Goal: Information Seeking & Learning: Stay updated

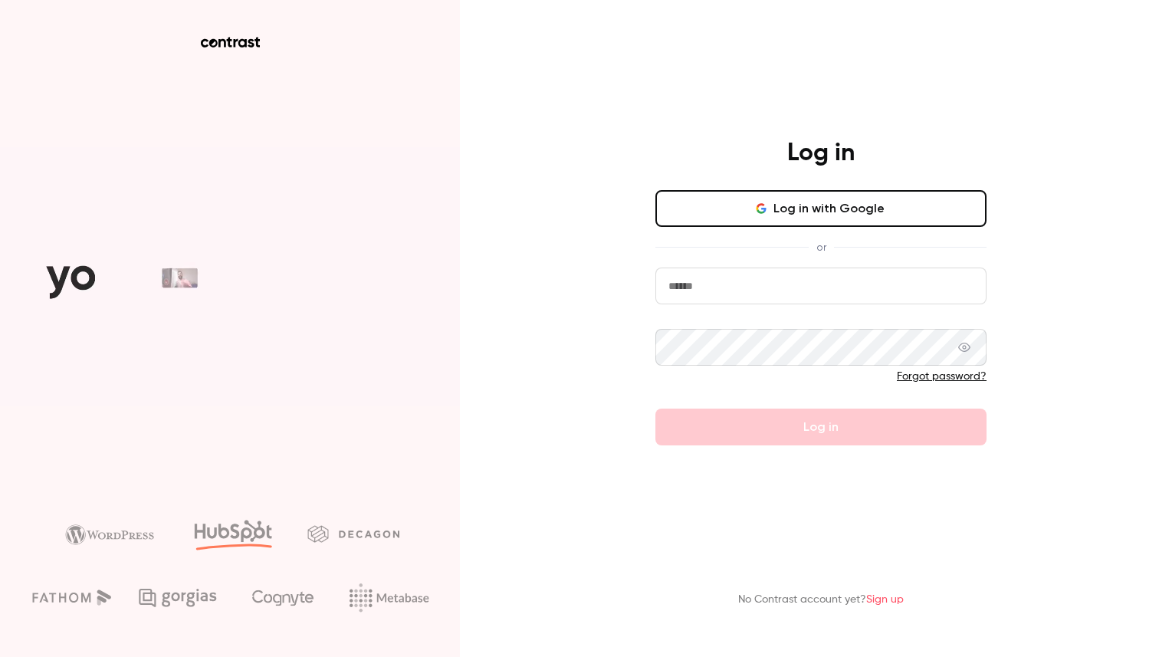
type input "**********"
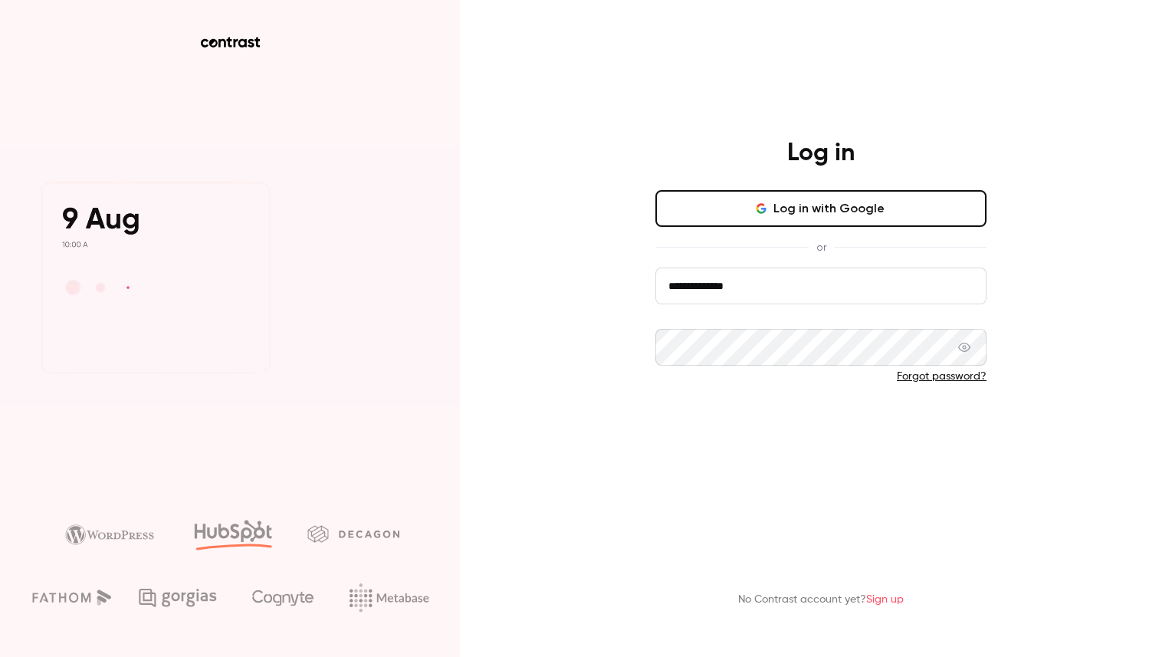
click at [790, 417] on button "Log in" at bounding box center [820, 427] width 331 height 37
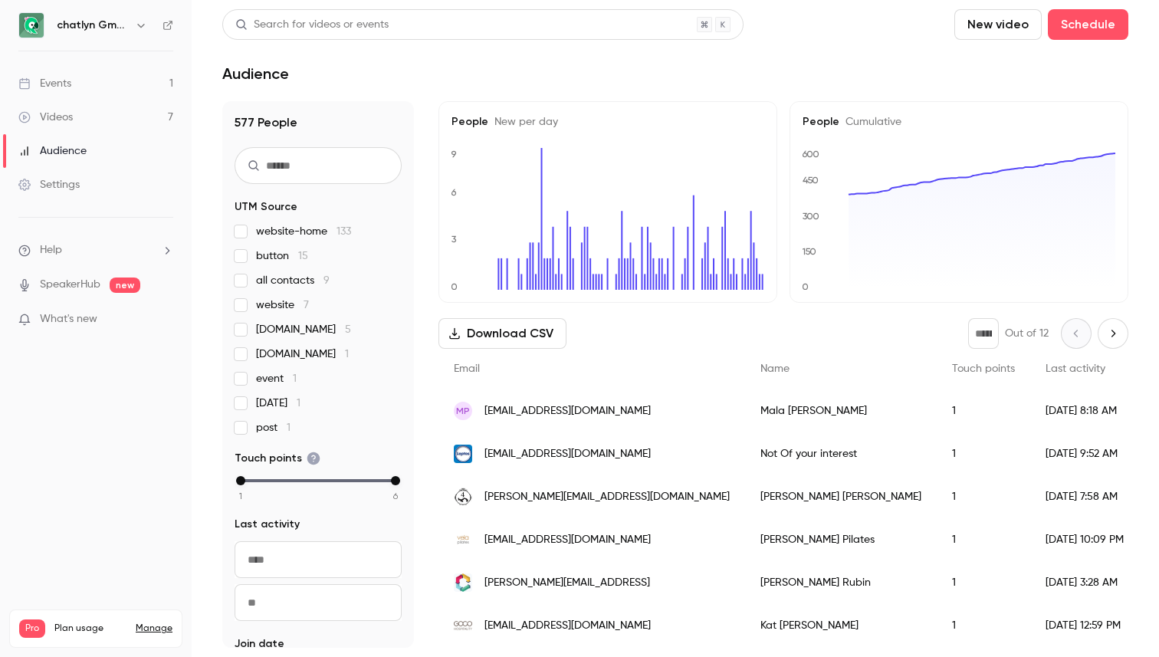
click at [81, 81] on link "Events 1" at bounding box center [96, 84] width 192 height 34
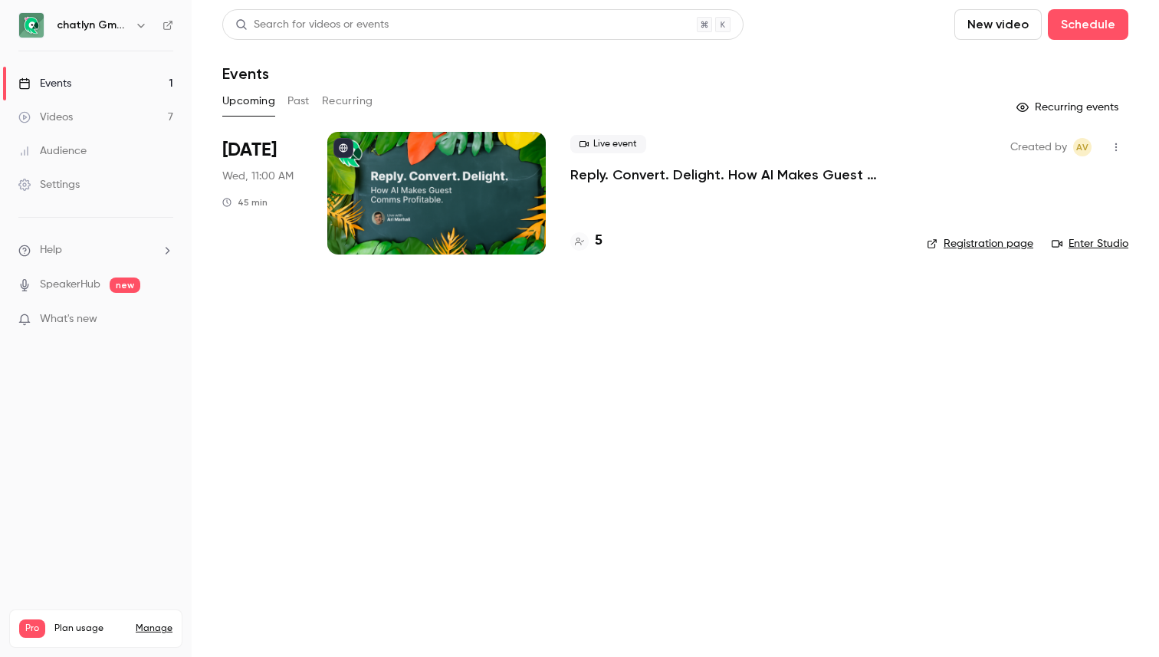
click at [653, 176] on p "Reply. Convert. Delight. How AI Makes Guest Comms Profitable." at bounding box center [736, 175] width 332 height 18
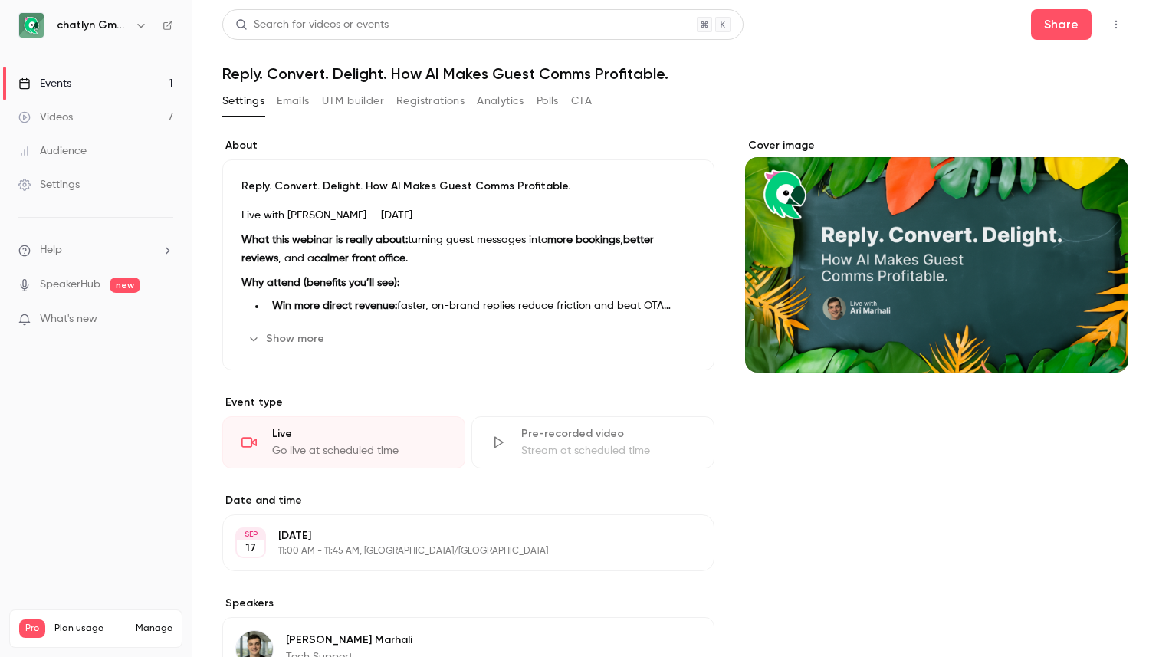
click at [291, 107] on button "Emails" at bounding box center [293, 101] width 32 height 25
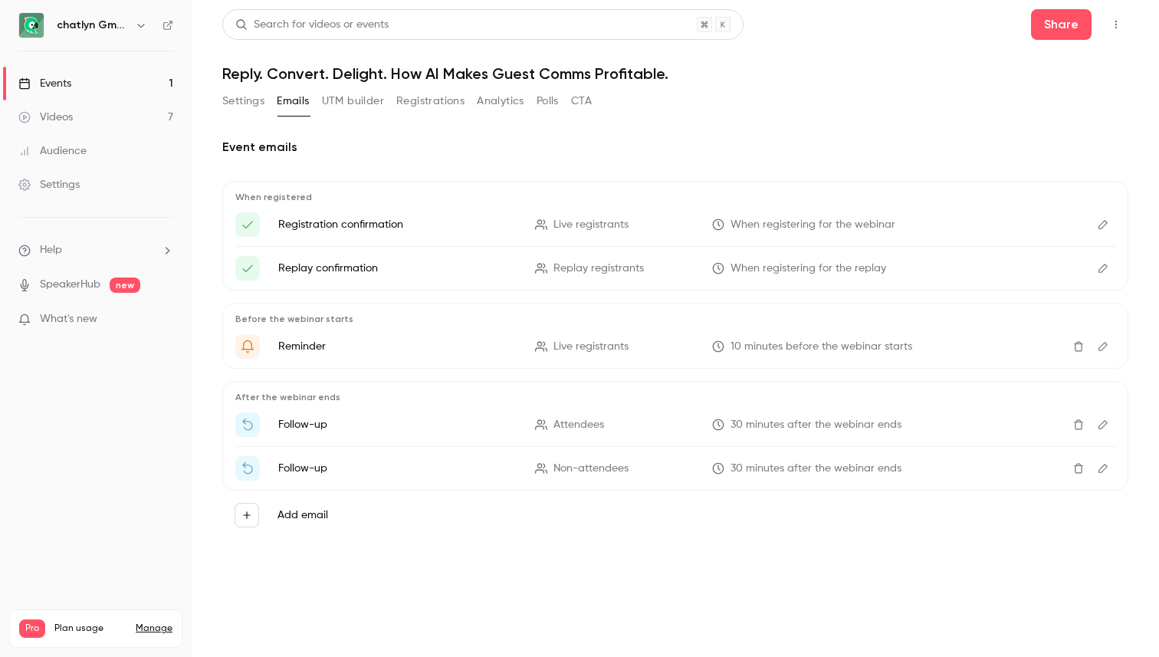
click at [414, 98] on button "Registrations" at bounding box center [430, 101] width 68 height 25
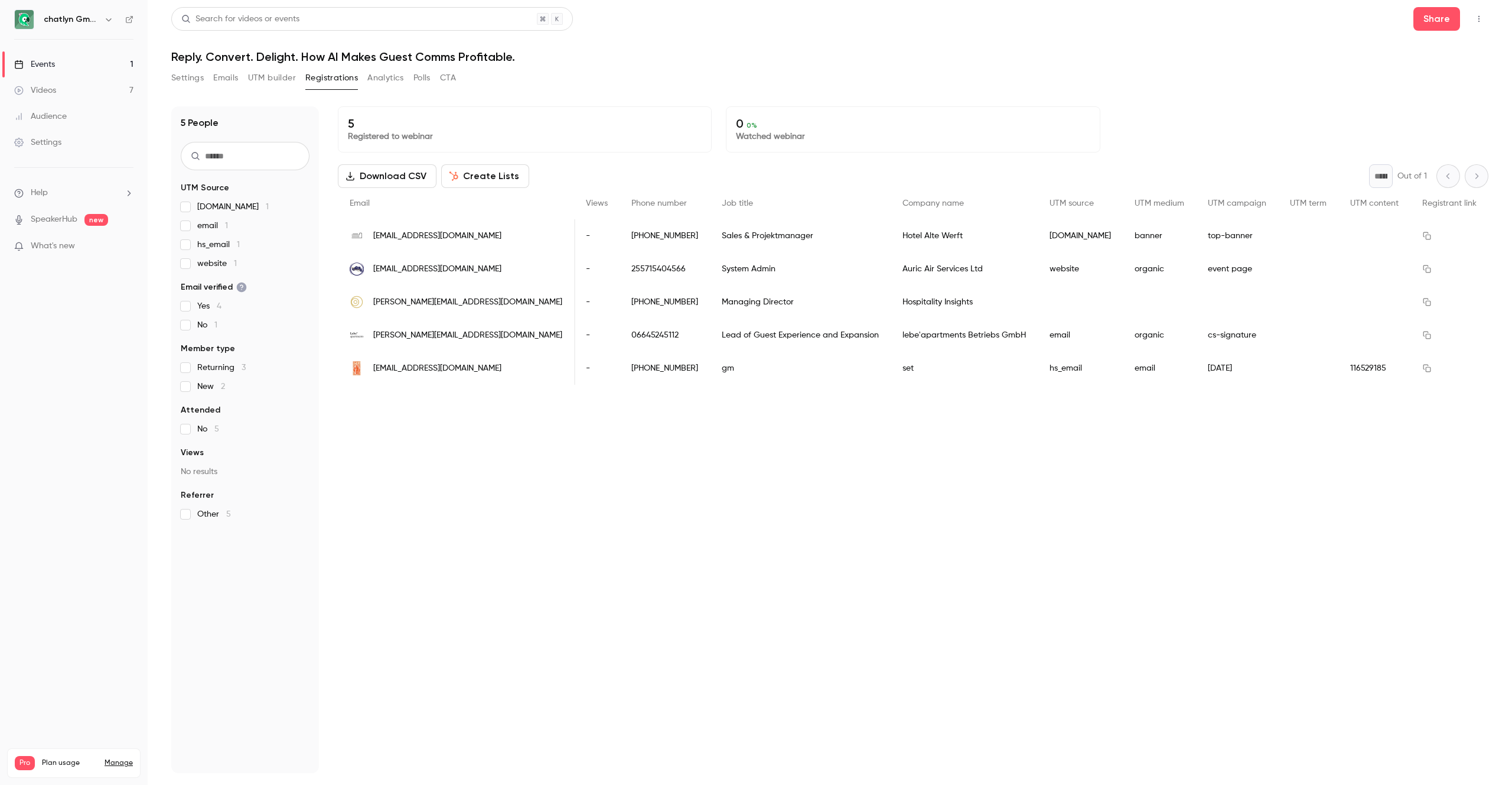
scroll to position [0, 199]
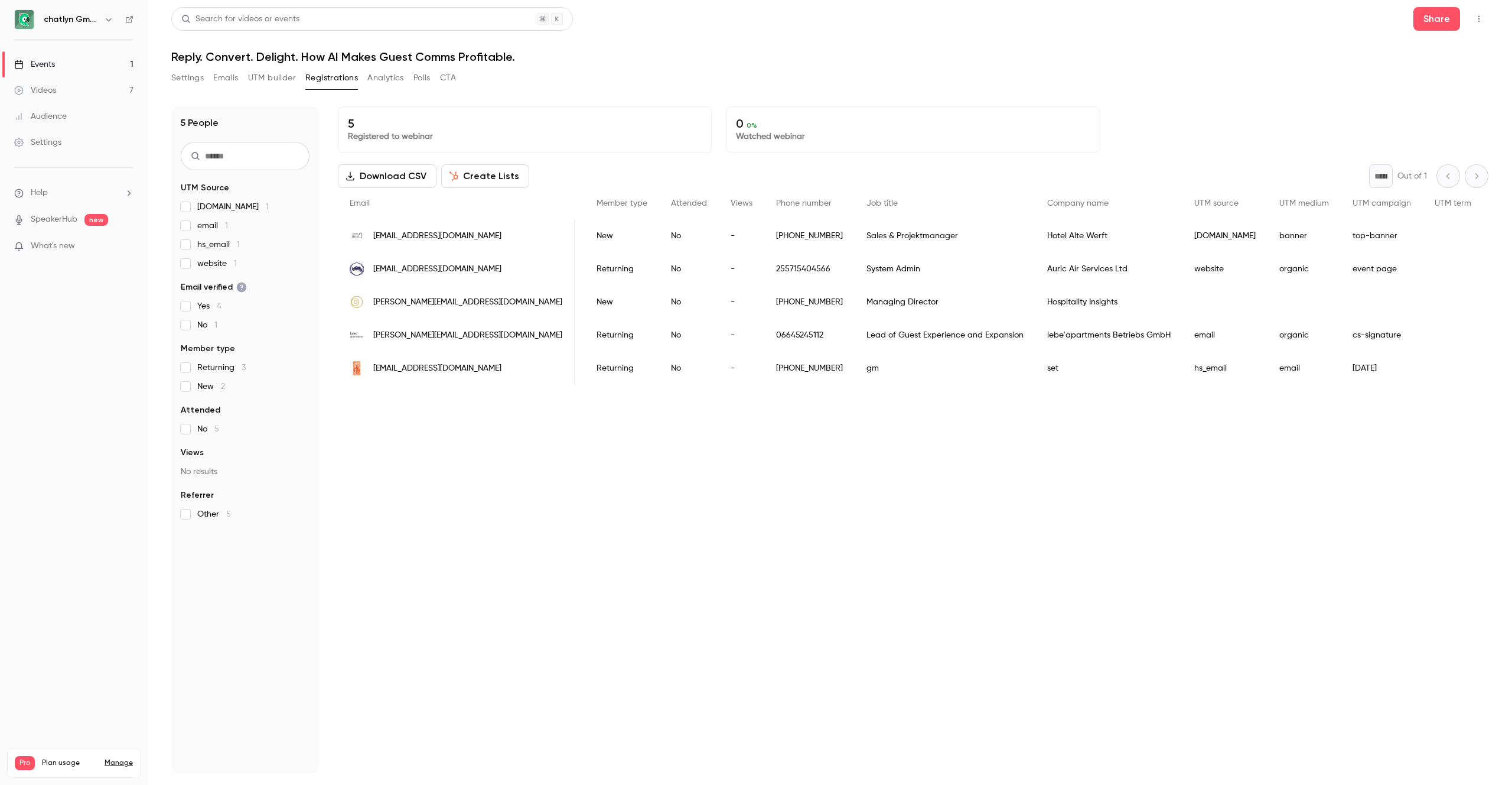
click at [51, 57] on link "Events 1" at bounding box center [74, 65] width 148 height 26
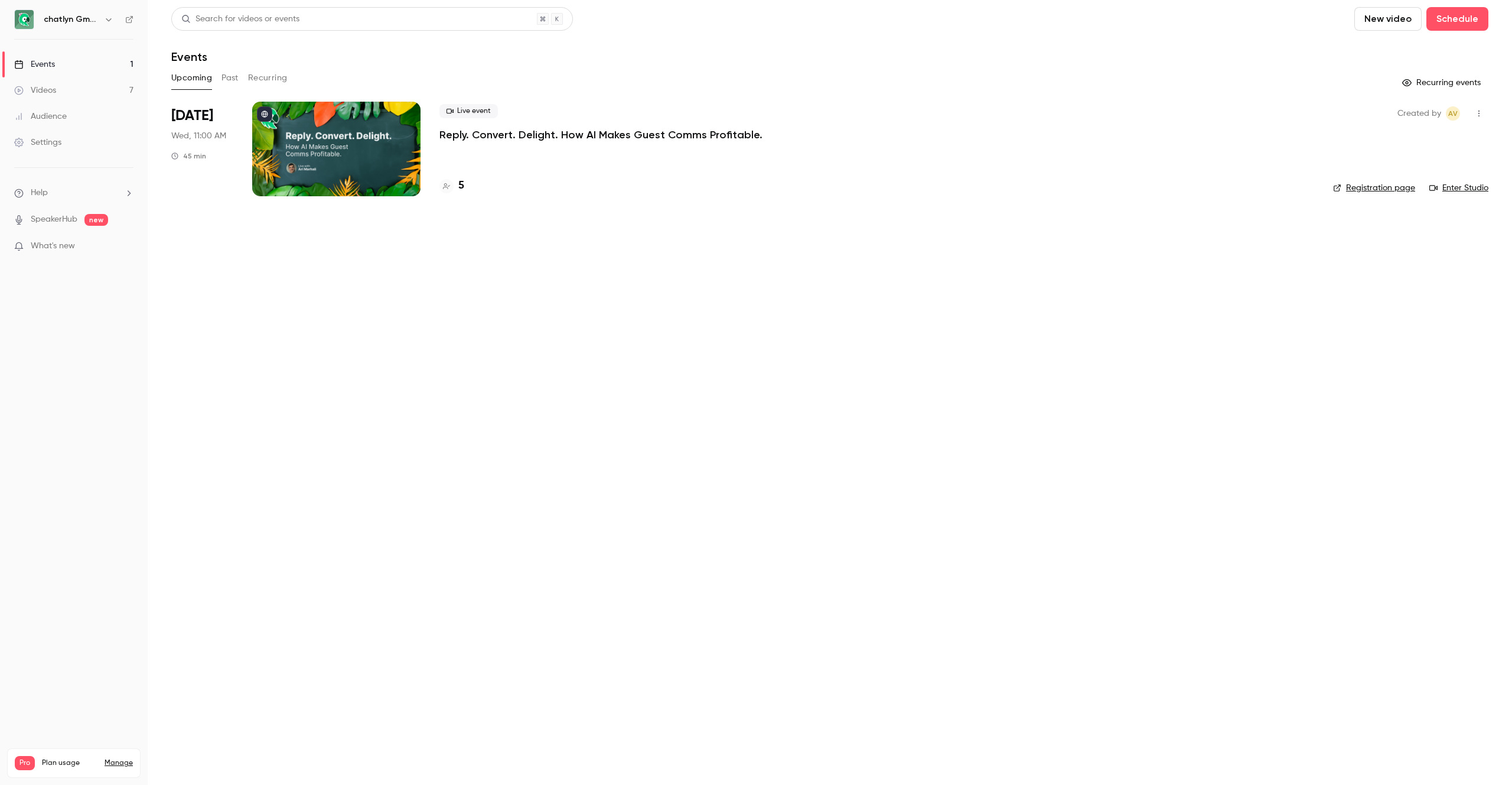
click at [1434, 80] on button "Recurring events" at bounding box center [1443, 83] width 92 height 19
click at [35, 86] on div "Videos" at bounding box center [35, 90] width 42 height 12
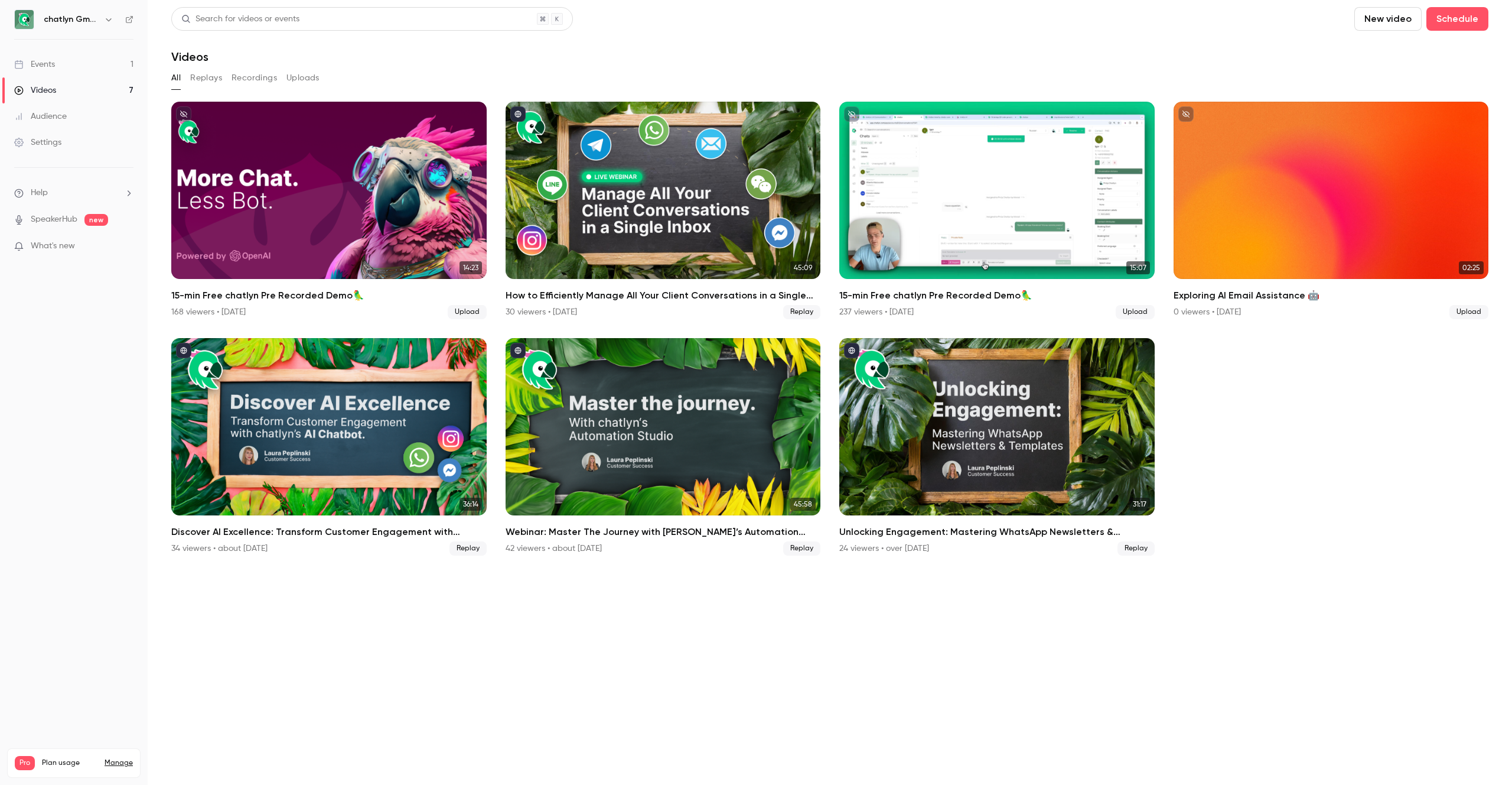
click at [210, 76] on button "Replays" at bounding box center [206, 78] width 32 height 19
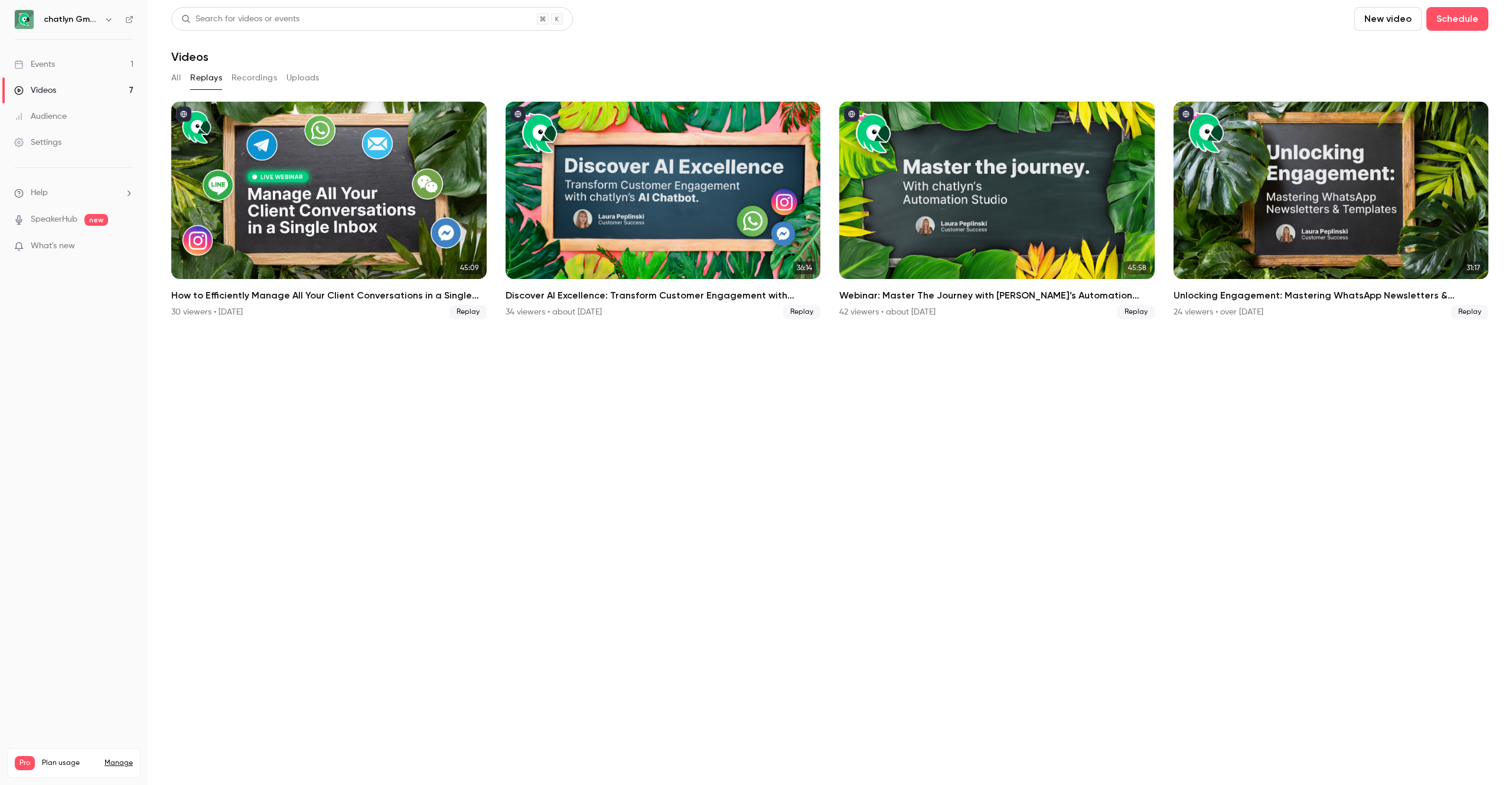
click at [91, 63] on link "Events 1" at bounding box center [74, 65] width 148 height 26
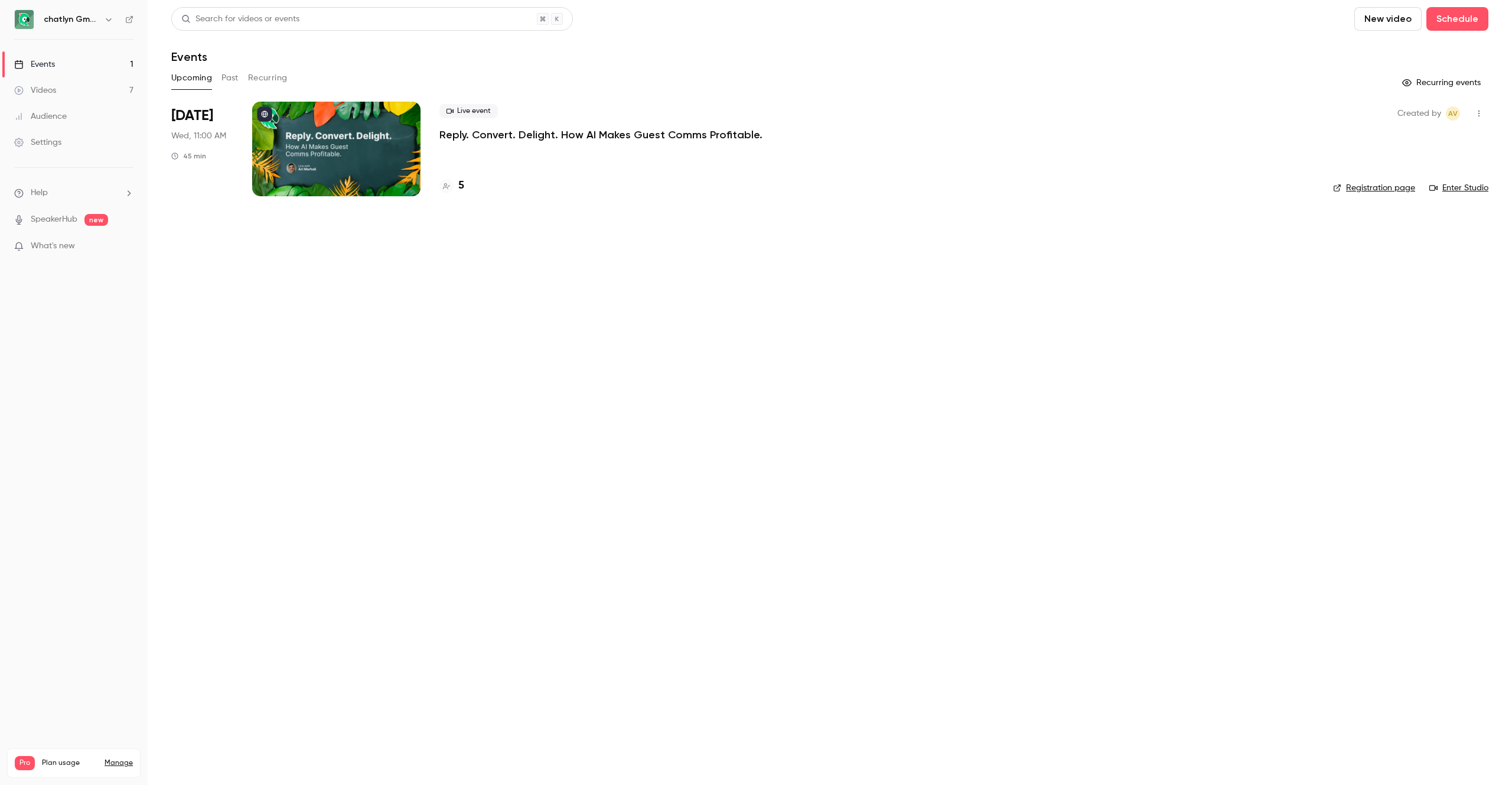
click at [92, 247] on p "What's new" at bounding box center [64, 246] width 100 height 12
